Goal: Task Accomplishment & Management: Manage account settings

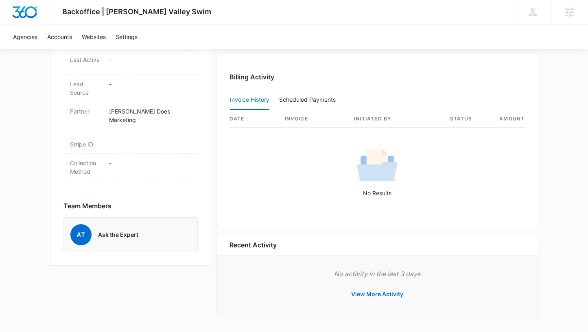
scroll to position [435, 0]
click at [393, 294] on button "View More Activity" at bounding box center [377, 294] width 68 height 20
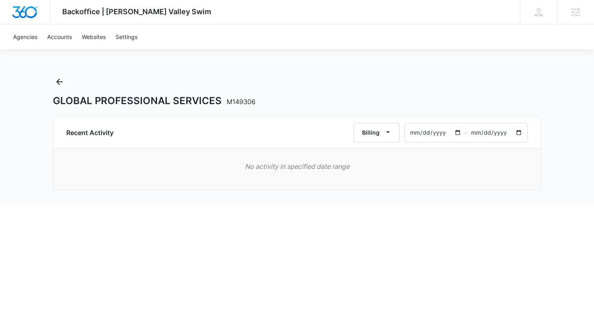
click at [417, 134] on input "[DATE]" at bounding box center [435, 132] width 60 height 19
click at [409, 131] on input "[DATE]" at bounding box center [435, 132] width 60 height 19
click at [417, 134] on input "[DATE]" at bounding box center [435, 132] width 60 height 19
click at [424, 135] on input "[DATE]" at bounding box center [435, 132] width 60 height 19
click at [412, 131] on input "[DATE]" at bounding box center [435, 132] width 60 height 19
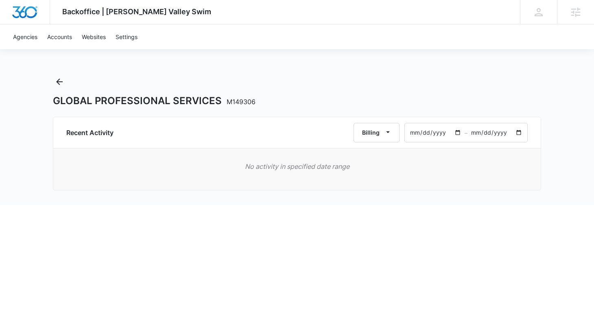
click at [432, 131] on input "[DATE]" at bounding box center [435, 132] width 60 height 19
type input "[DATE]"
click at [60, 81] on icon "Back" at bounding box center [59, 82] width 7 height 7
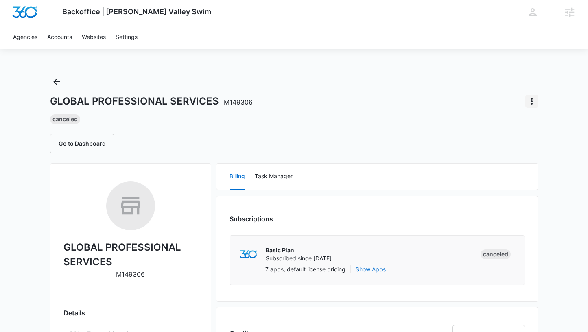
click at [531, 100] on icon "Actions" at bounding box center [532, 101] width 10 height 10
click at [515, 148] on div "Switch Agency" at bounding box center [498, 149] width 40 height 6
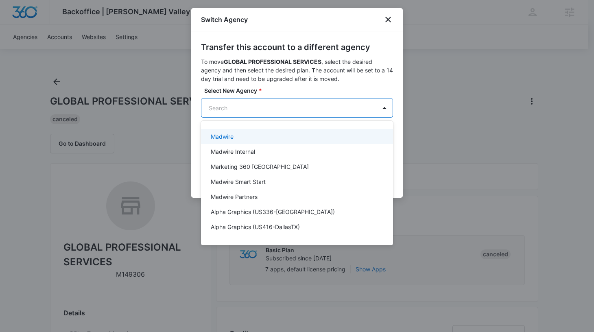
click at [388, 16] on div at bounding box center [297, 166] width 594 height 332
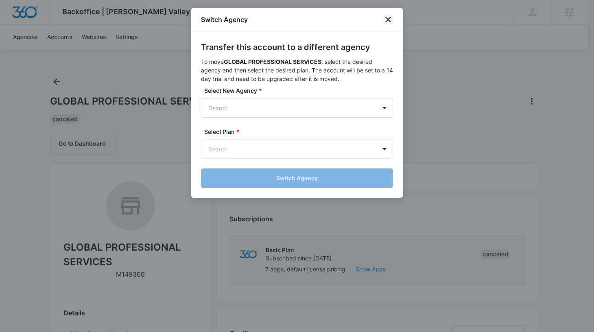
click at [391, 22] on icon "close" at bounding box center [388, 20] width 10 height 10
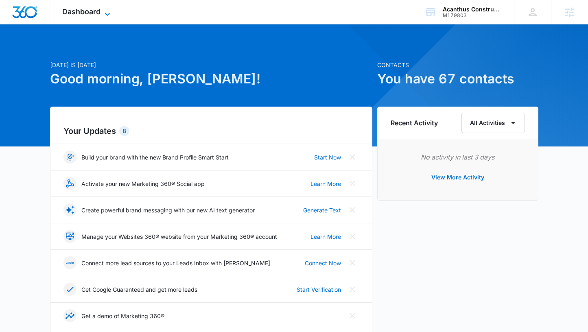
click at [83, 10] on span "Dashboard" at bounding box center [81, 11] width 38 height 9
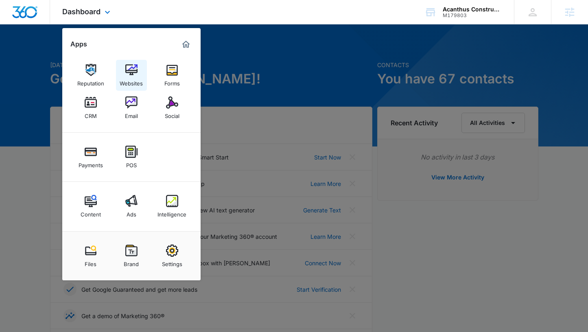
click at [133, 70] on img at bounding box center [131, 70] width 12 height 12
